Goal: Complete application form

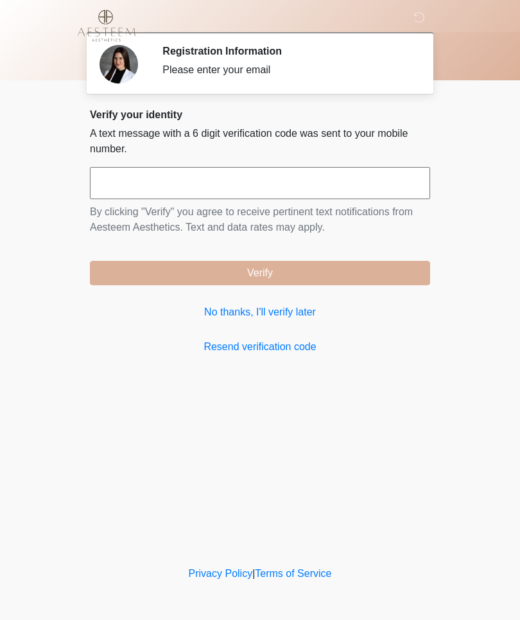
click at [211, 186] on input "text" at bounding box center [260, 183] width 340 height 32
type input "******"
click at [367, 268] on button "Verify" at bounding box center [260, 273] width 340 height 24
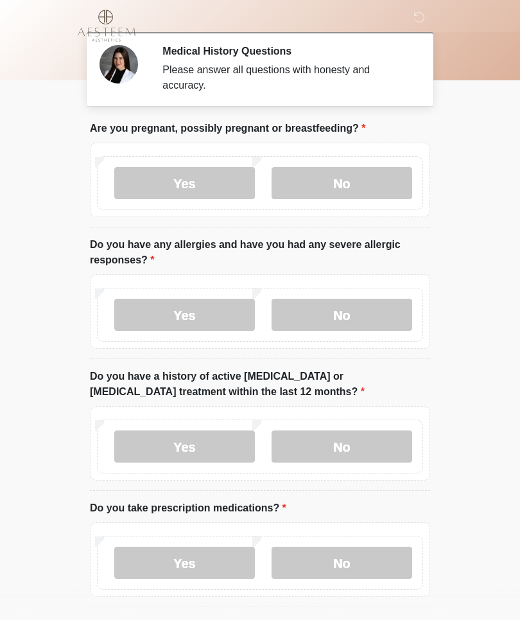
click at [359, 175] on label "No" at bounding box center [342, 183] width 141 height 32
click at [388, 321] on label "No" at bounding box center [342, 315] width 141 height 32
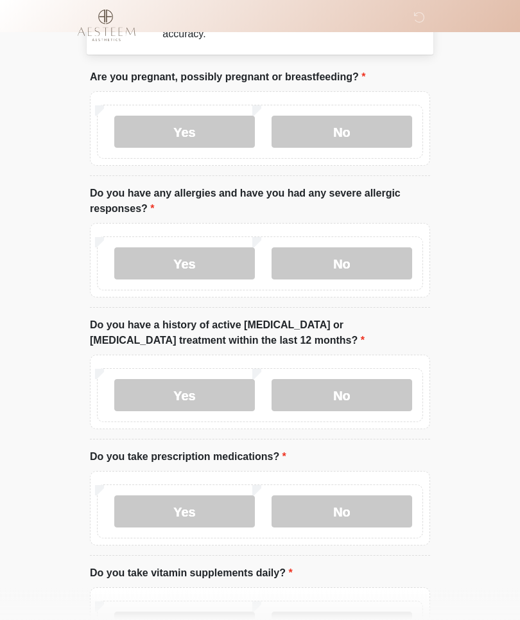
scroll to position [51, 0]
click at [385, 403] on label "No" at bounding box center [342, 395] width 141 height 32
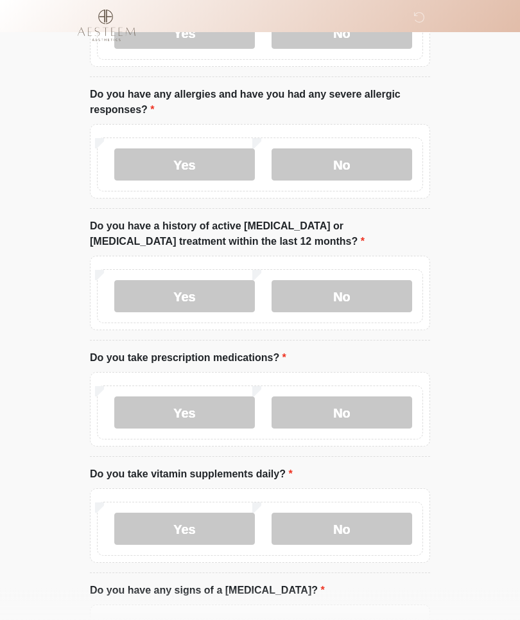
scroll to position [158, 0]
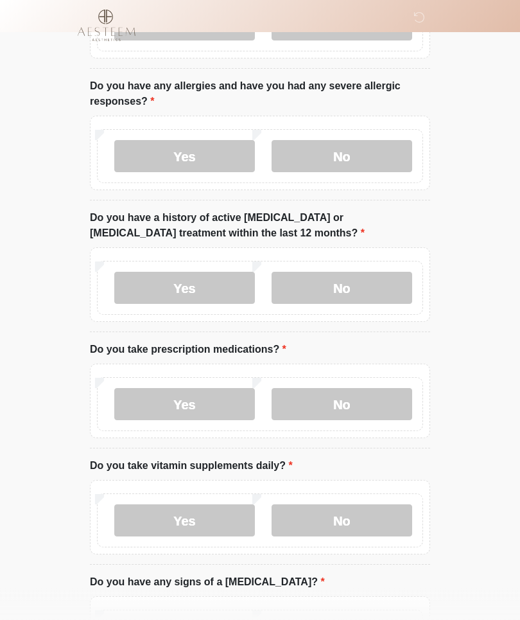
click at [353, 403] on label "No" at bounding box center [342, 405] width 141 height 32
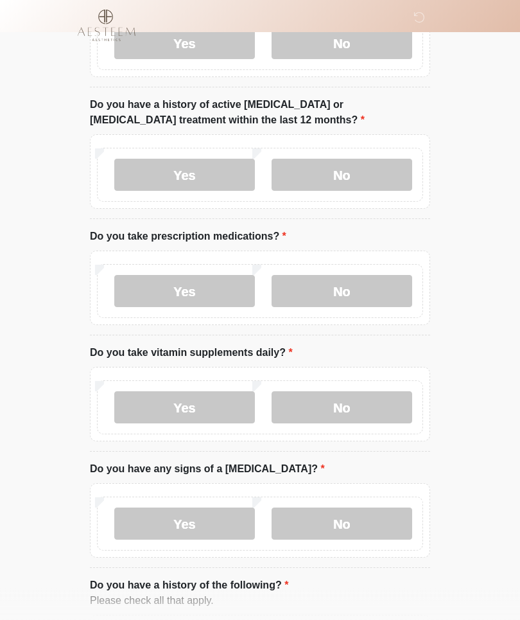
scroll to position [276, 0]
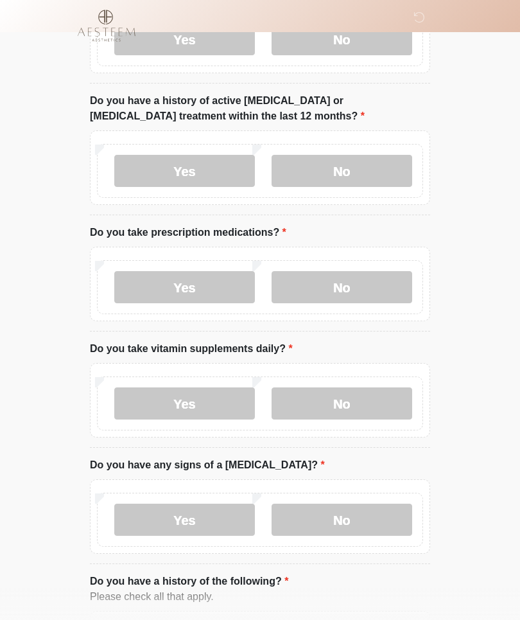
click at [225, 401] on label "Yes" at bounding box center [184, 403] width 141 height 32
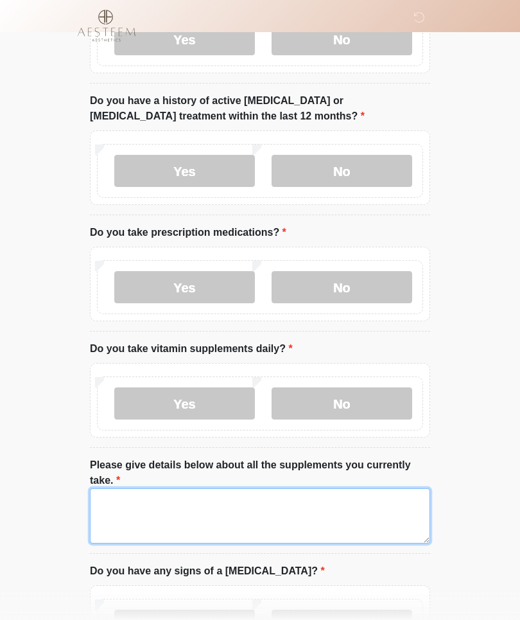
click at [263, 512] on textarea "Please give details below about all the supplements you currently take." at bounding box center [260, 515] width 340 height 55
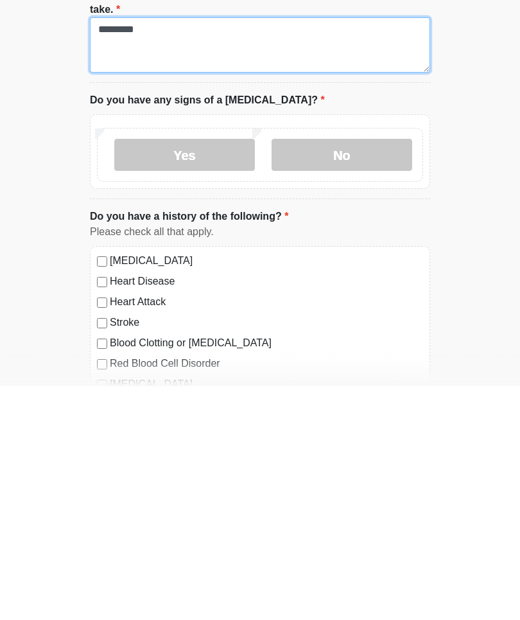
type textarea "*********"
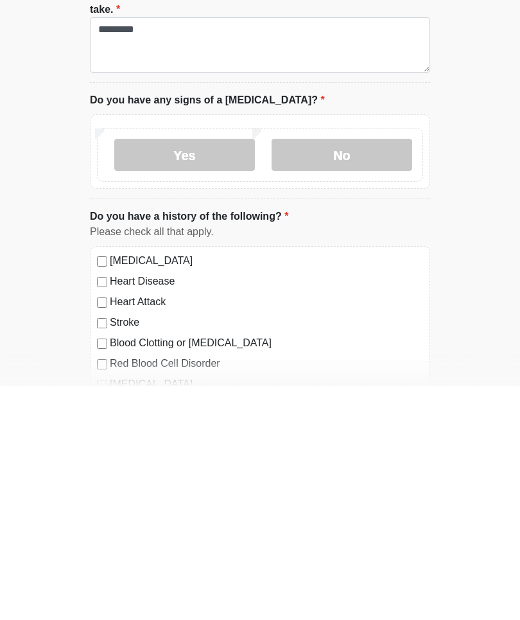
click at [376, 373] on label "No" at bounding box center [342, 389] width 141 height 32
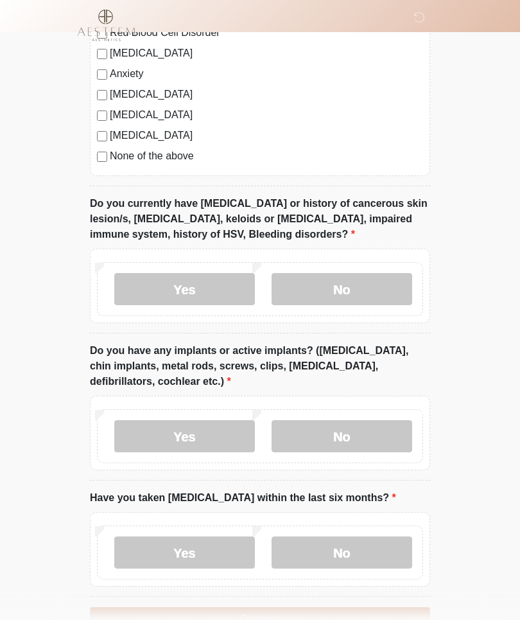
scroll to position [1075, 0]
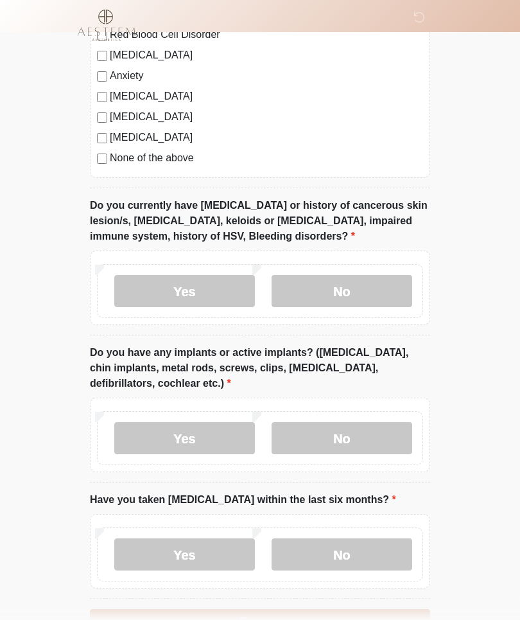
click at [388, 288] on label "No" at bounding box center [342, 292] width 141 height 32
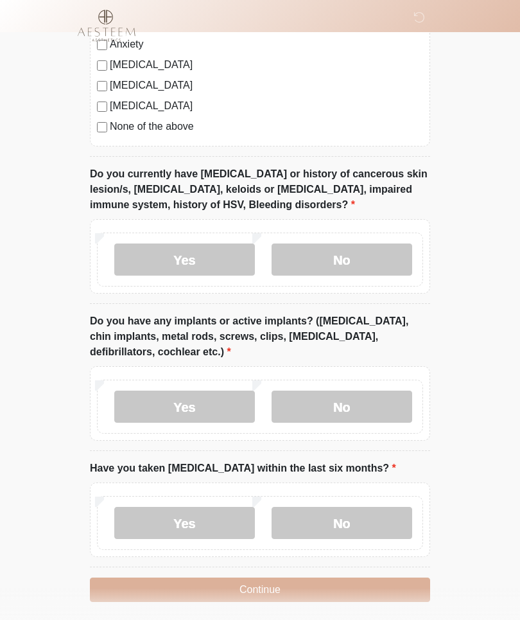
click at [365, 405] on label "No" at bounding box center [342, 407] width 141 height 32
click at [338, 520] on label "No" at bounding box center [342, 523] width 141 height 32
click at [295, 584] on button "Continue" at bounding box center [260, 589] width 340 height 24
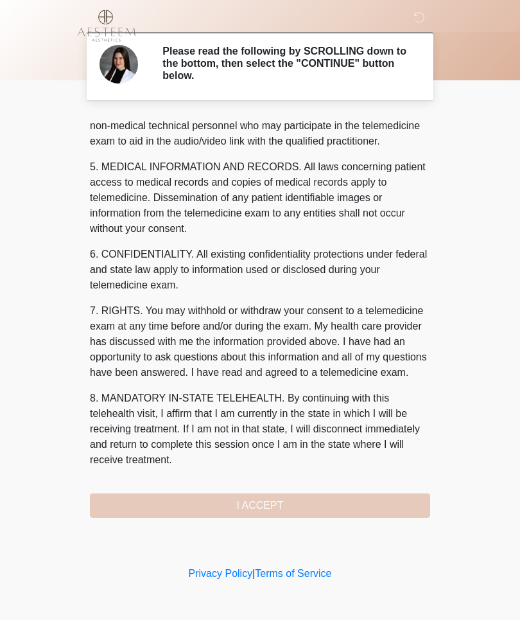
scroll to position [382, 0]
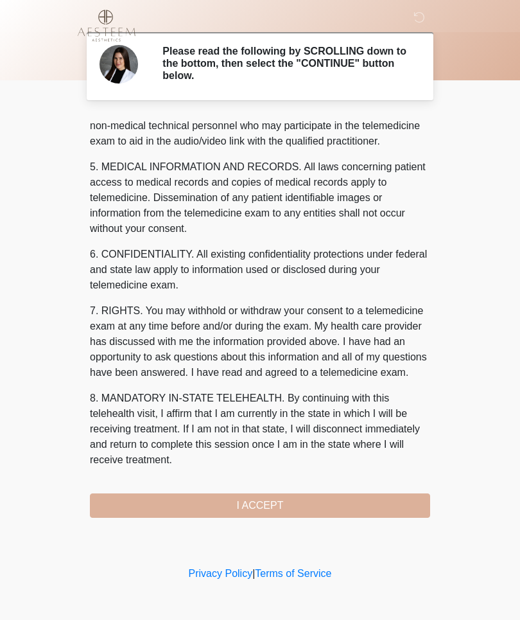
click at [298, 507] on button "I ACCEPT" at bounding box center [260, 505] width 340 height 24
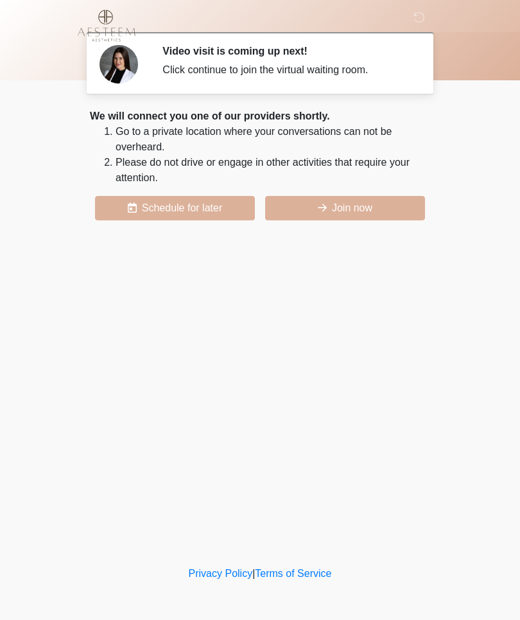
click at [347, 215] on button "Join now" at bounding box center [345, 208] width 160 height 24
